Goal: Find contact information: Find contact information

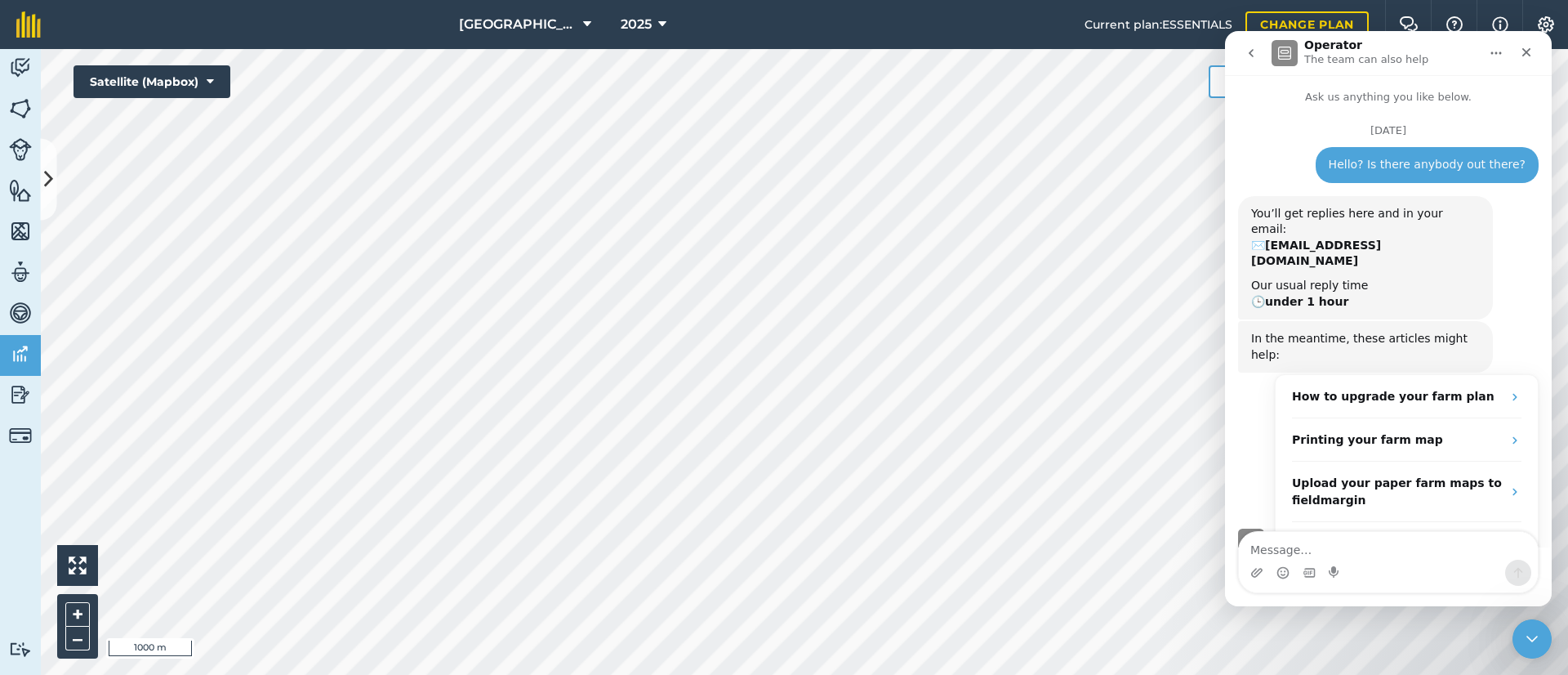
scroll to position [122, 0]
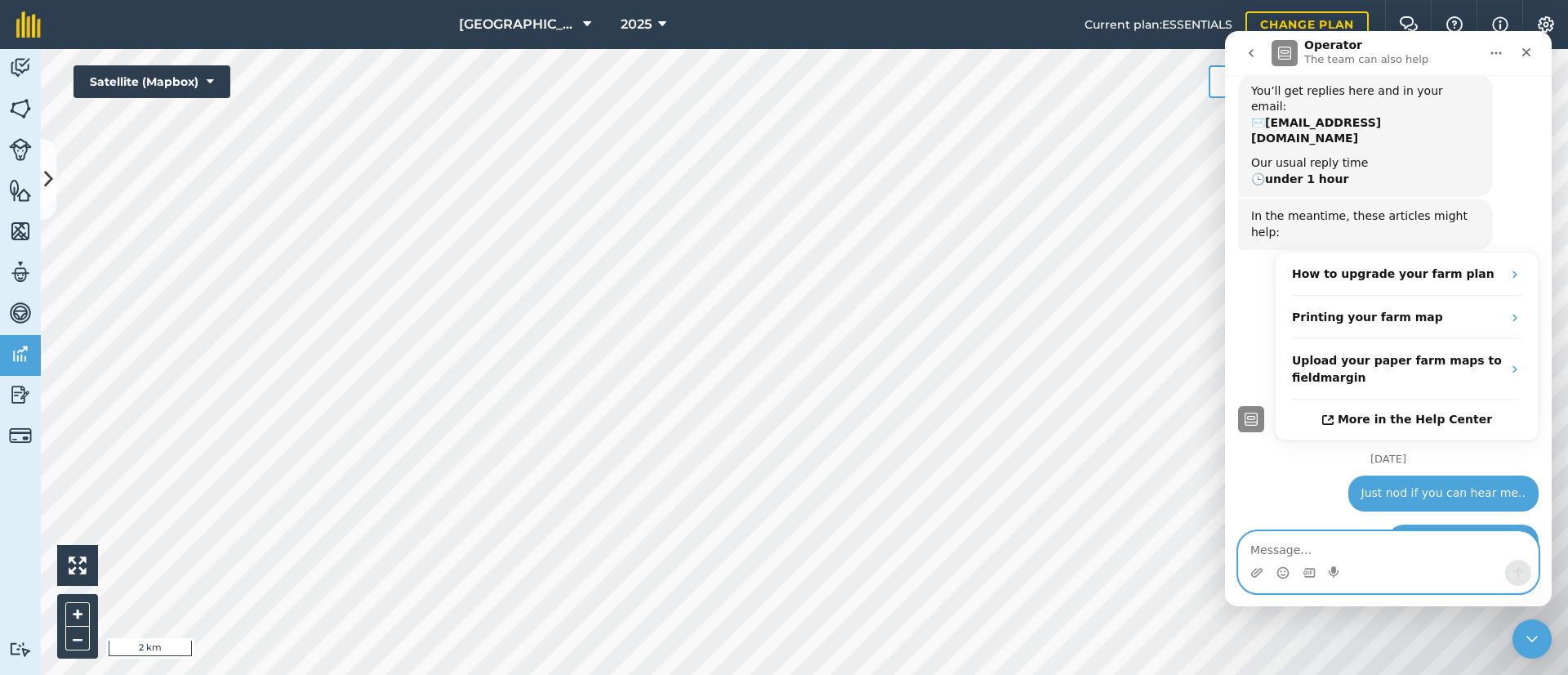
click at [1331, 544] on textarea "Message…" at bounding box center [1387, 545] width 299 height 28
type textarea "??"
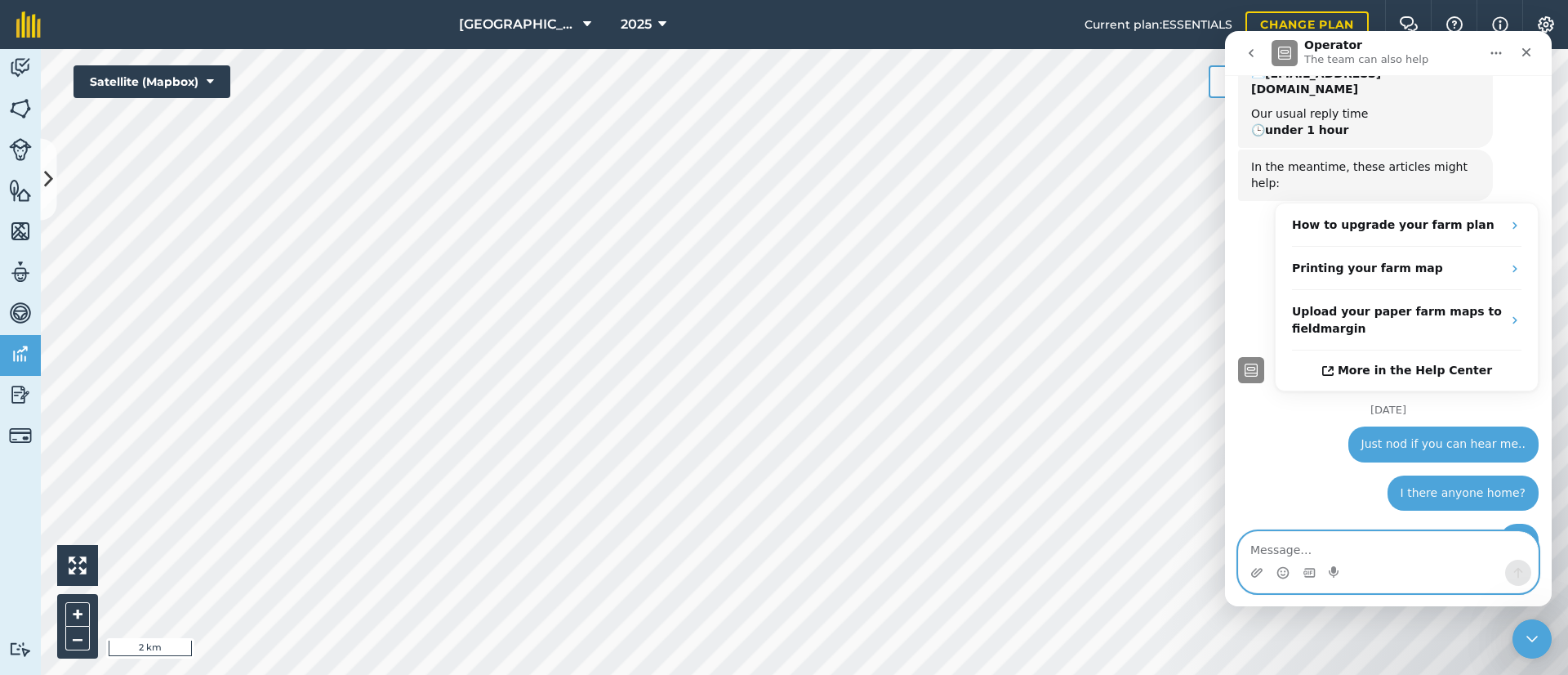
scroll to position [170, 0]
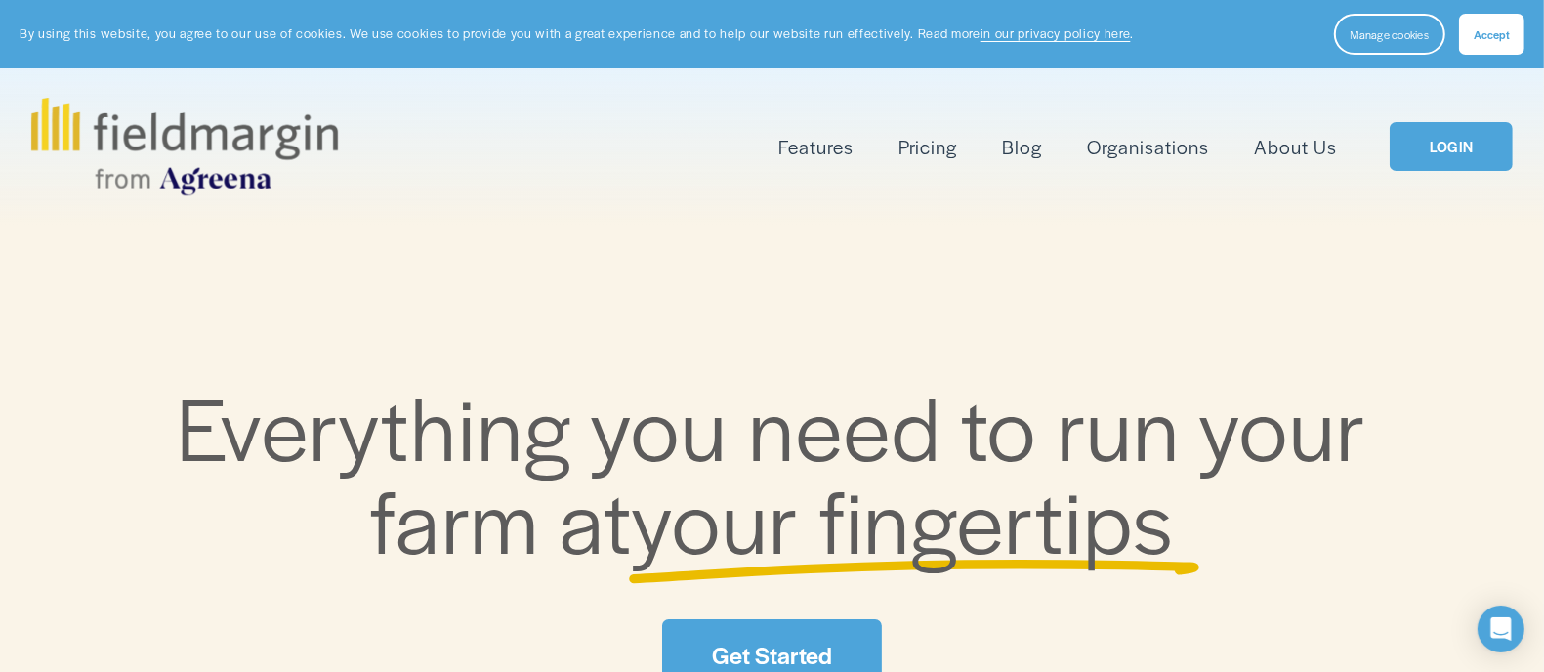
click at [1296, 140] on link "About Us" at bounding box center [1295, 147] width 83 height 32
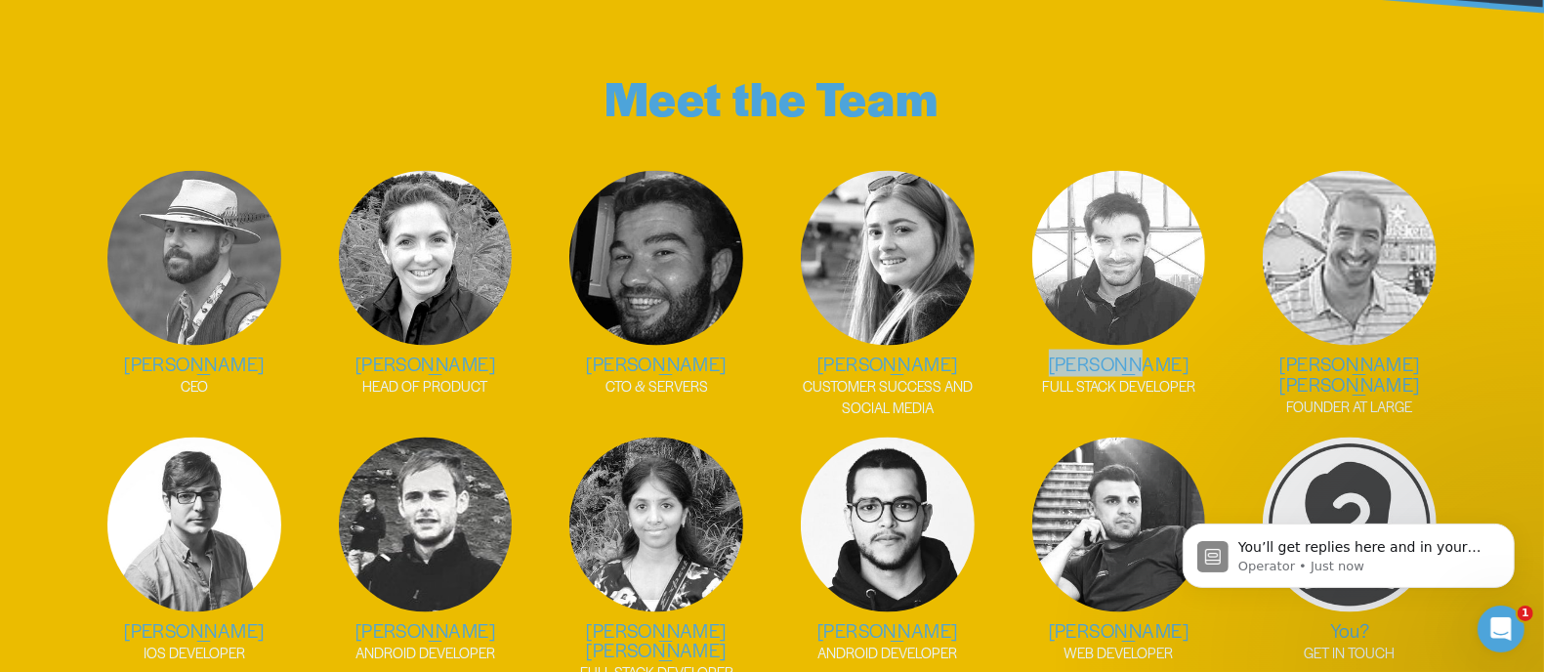
drag, startPoint x: 1158, startPoint y: 354, endPoint x: 1077, endPoint y: 354, distance: 81.1
click at [1077, 354] on h2 "[PERSON_NAME]" at bounding box center [1119, 364] width 212 height 21
click at [1004, 413] on ul "[PERSON_NAME] CEO [PERSON_NAME] HEAD OF PRODUCT [PERSON_NAME] CTO & SERVERS [PE…" at bounding box center [772, 428] width 1429 height 514
drag, startPoint x: 240, startPoint y: 344, endPoint x: 149, endPoint y: 361, distance: 92.5
click at [149, 361] on h2 "[PERSON_NAME]" at bounding box center [195, 364] width 212 height 21
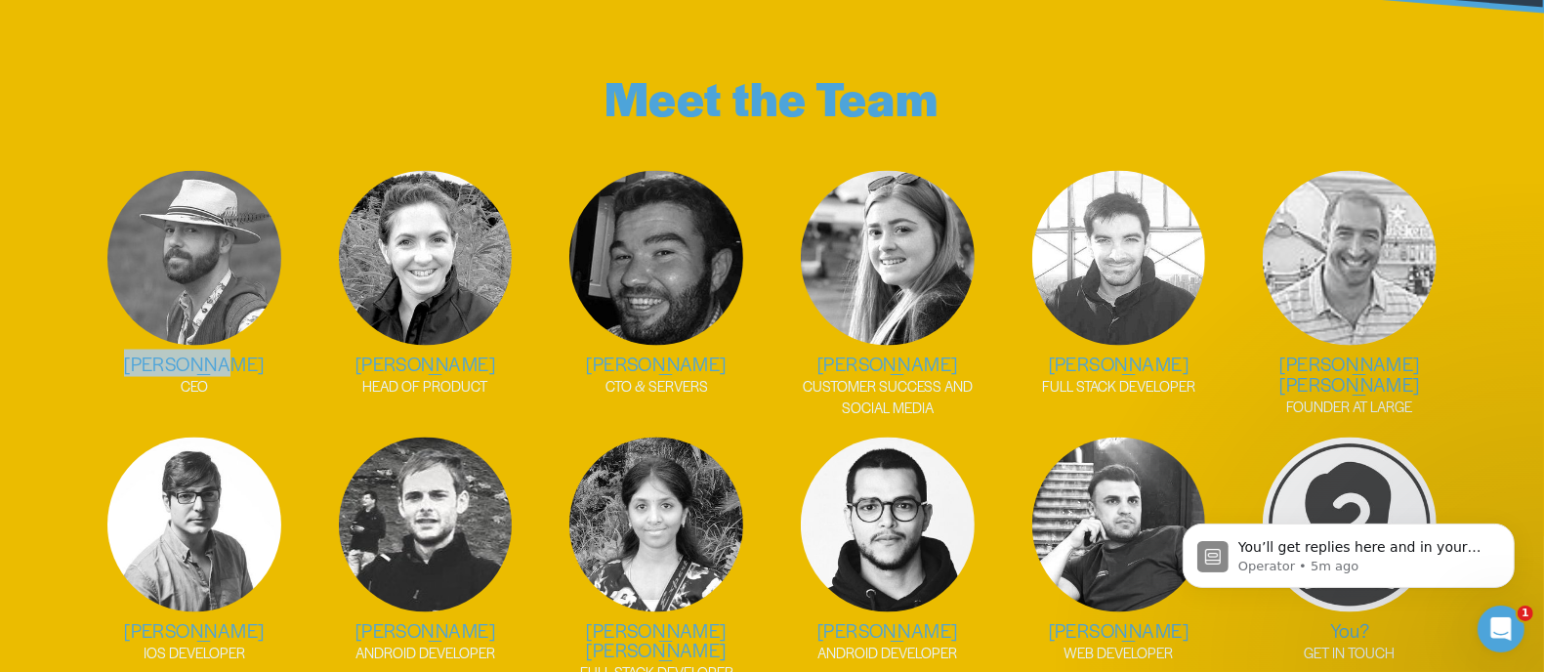
drag, startPoint x: 525, startPoint y: 352, endPoint x: 324, endPoint y: 350, distance: 201.2
click at [324, 354] on h2 "[PERSON_NAME]" at bounding box center [425, 364] width 212 height 21
copy h2 "[PERSON_NAME]"
